Goal: Complete application form

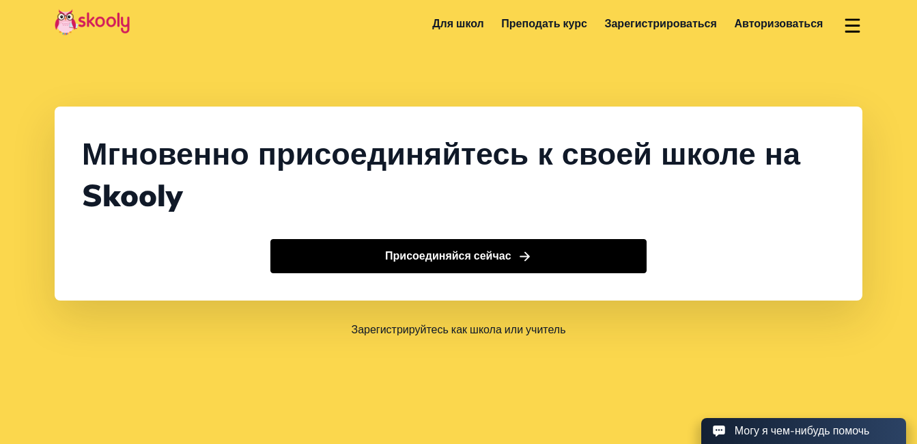
select select "7"
select select "[GEOGRAPHIC_DATA]"
select select "[GEOGRAPHIC_DATA]/[GEOGRAPHIC_DATA]"
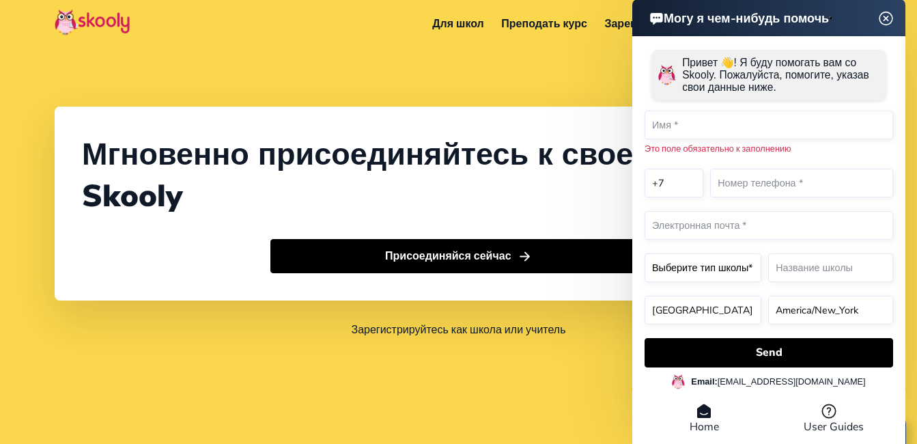
click at [887, 18] on img at bounding box center [886, 18] width 26 height 17
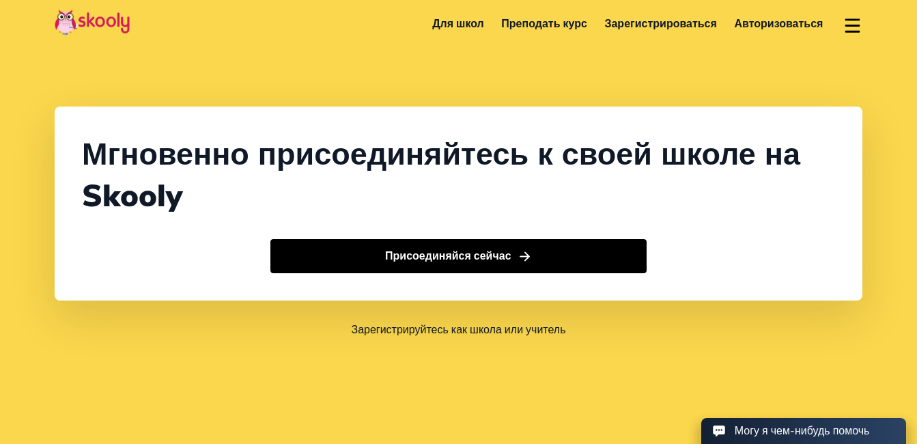
drag, startPoint x: 900, startPoint y: 20, endPoint x: 858, endPoint y: 14, distance: 42.0
click at [858, 15] on button at bounding box center [853, 24] width 20 height 23
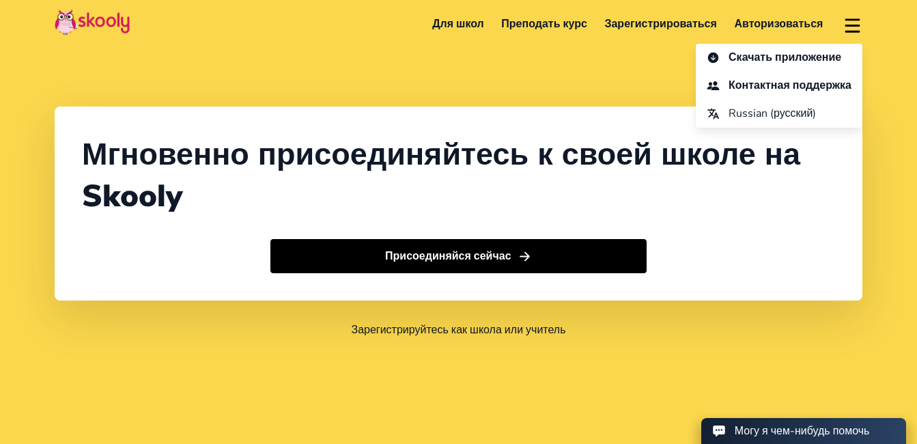
click at [858, 15] on button at bounding box center [853, 24] width 20 height 23
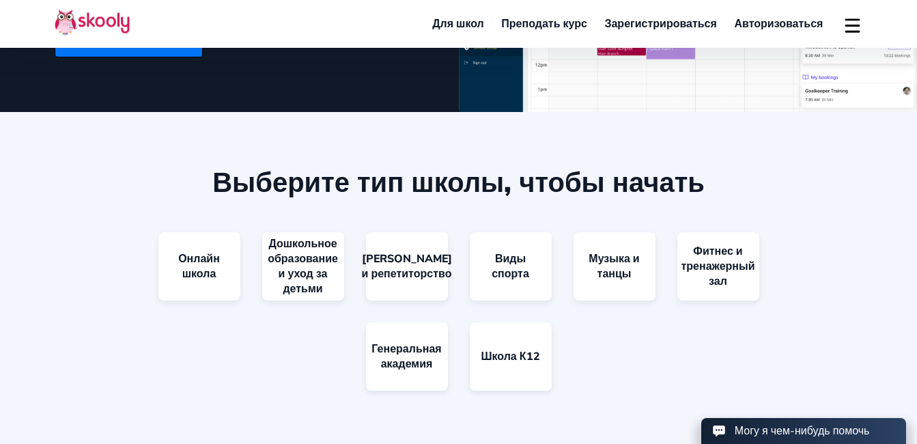
scroll to position [1161, 0]
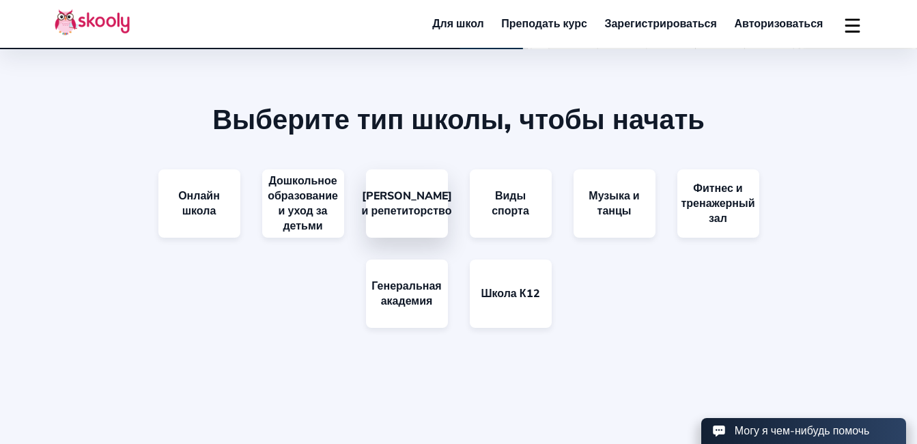
click at [389, 238] on link "[PERSON_NAME] и репетиторство" at bounding box center [407, 203] width 82 height 68
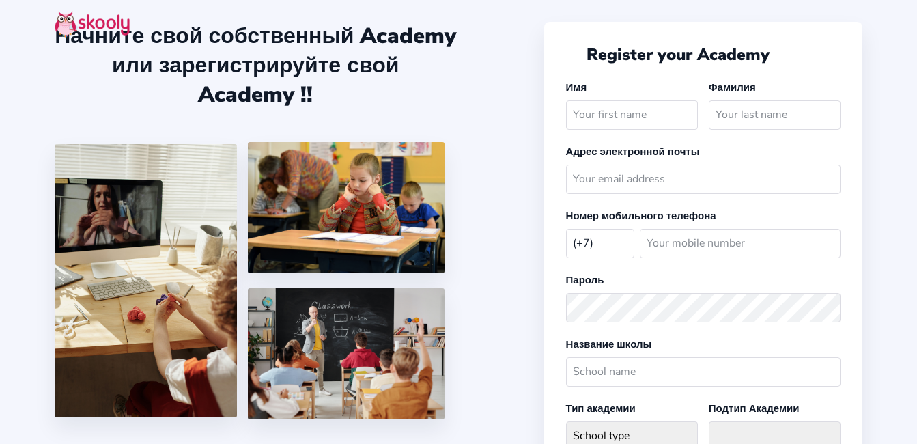
select select "RU"
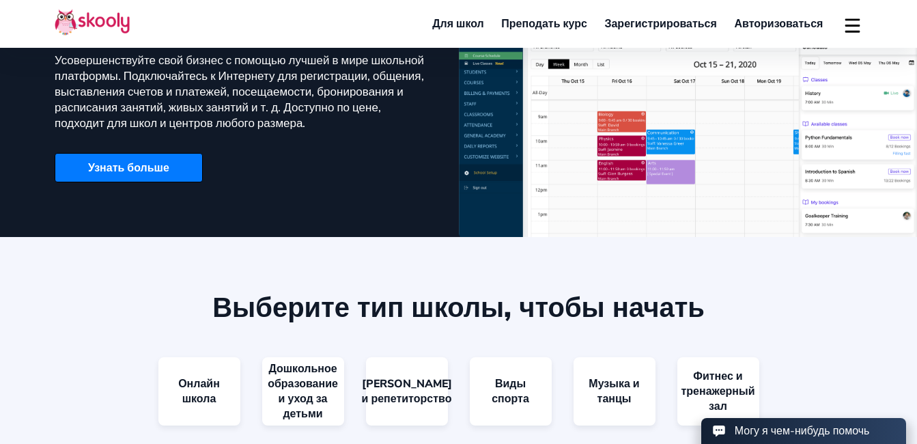
select select "7"
select select "[GEOGRAPHIC_DATA]"
select select "[GEOGRAPHIC_DATA]/[GEOGRAPHIC_DATA]"
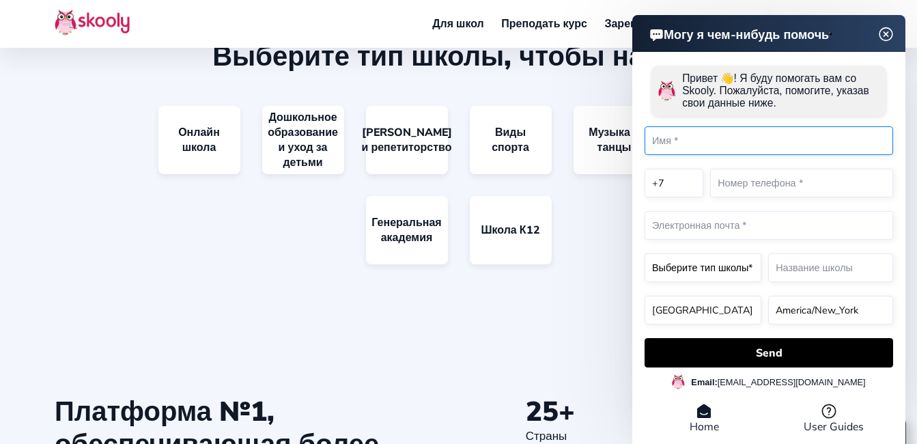
scroll to position [1222, 0]
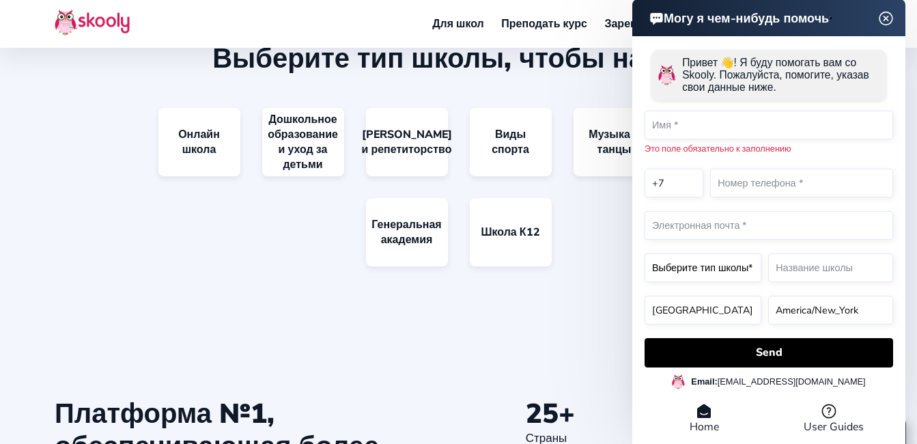
click at [889, 36] on div "Могу я чем-нибудь помочь Привет 👋! Я буду помогать вам со Skooly. Пожалуйста, п…" at bounding box center [768, 223] width 273 height 449
